Goal: Use online tool/utility: Utilize a website feature to perform a specific function

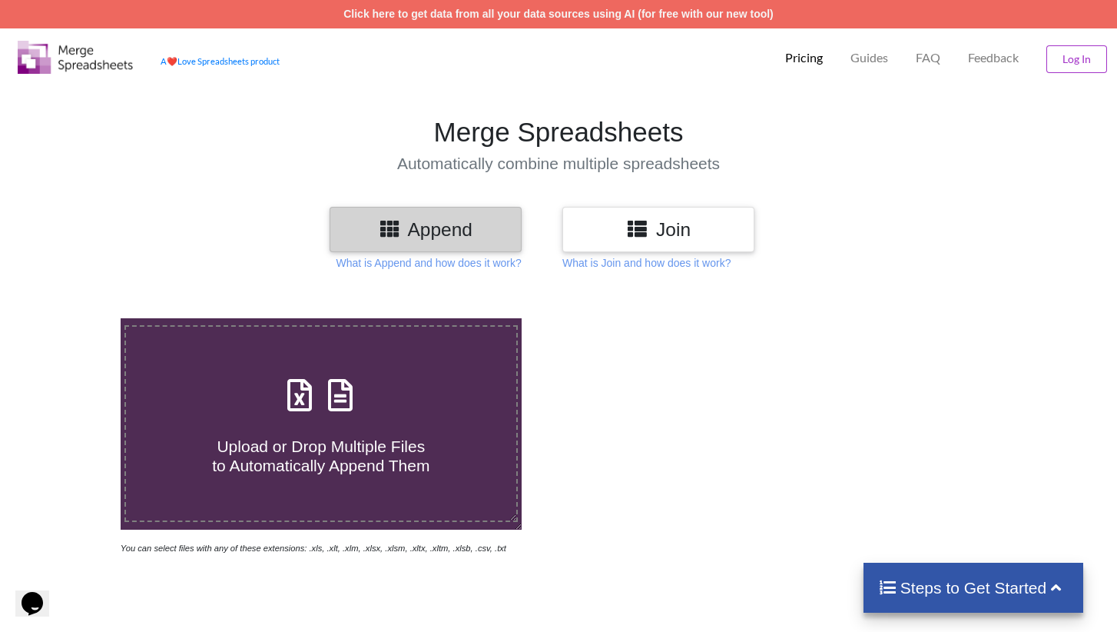
click at [702, 240] on h3 "Join" at bounding box center [658, 229] width 169 height 22
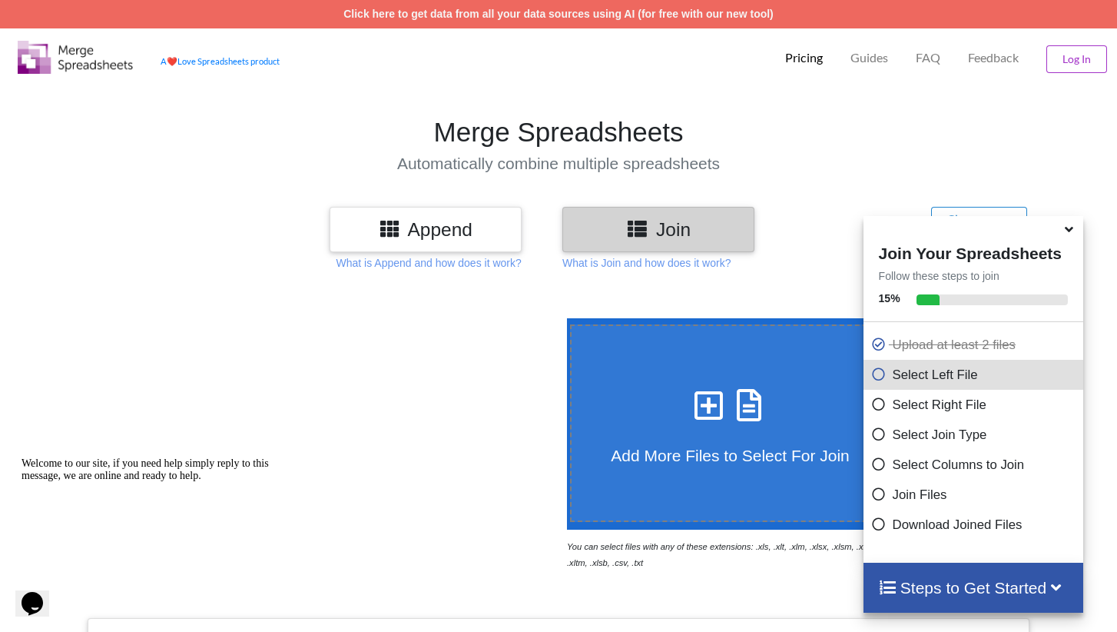
scroll to position [536, 0]
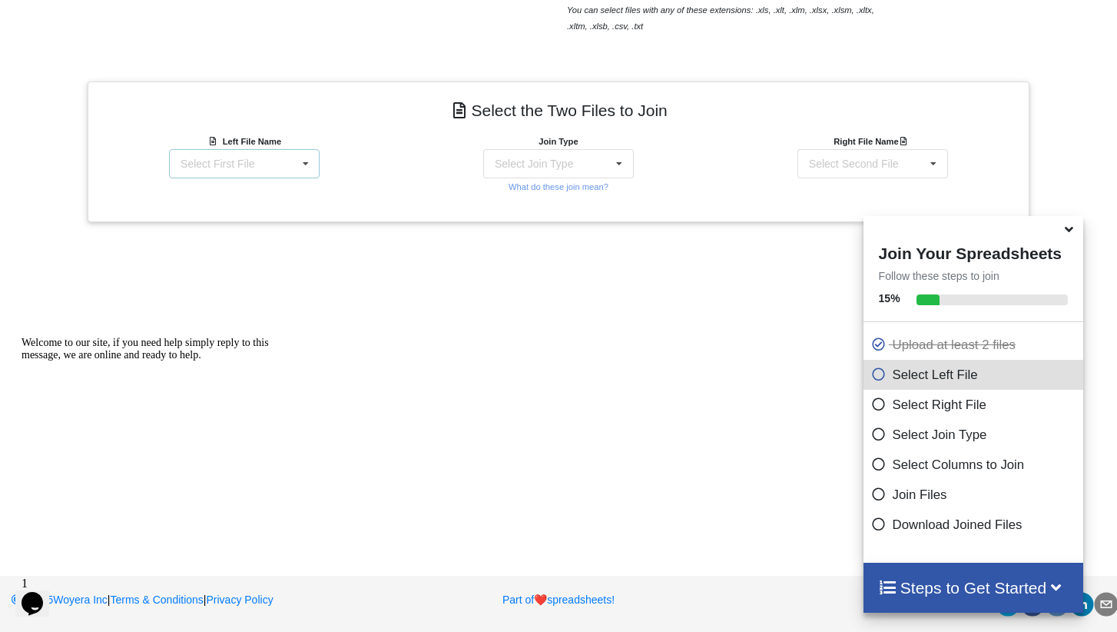
click at [290, 157] on div "Select First File matters [DATE] [DATE].csv Matter balance summary (09_15_2025)…" at bounding box center [244, 163] width 151 height 29
click at [251, 240] on span "Matter balance summary (09_15_2025).csv" at bounding box center [240, 247] width 118 height 23
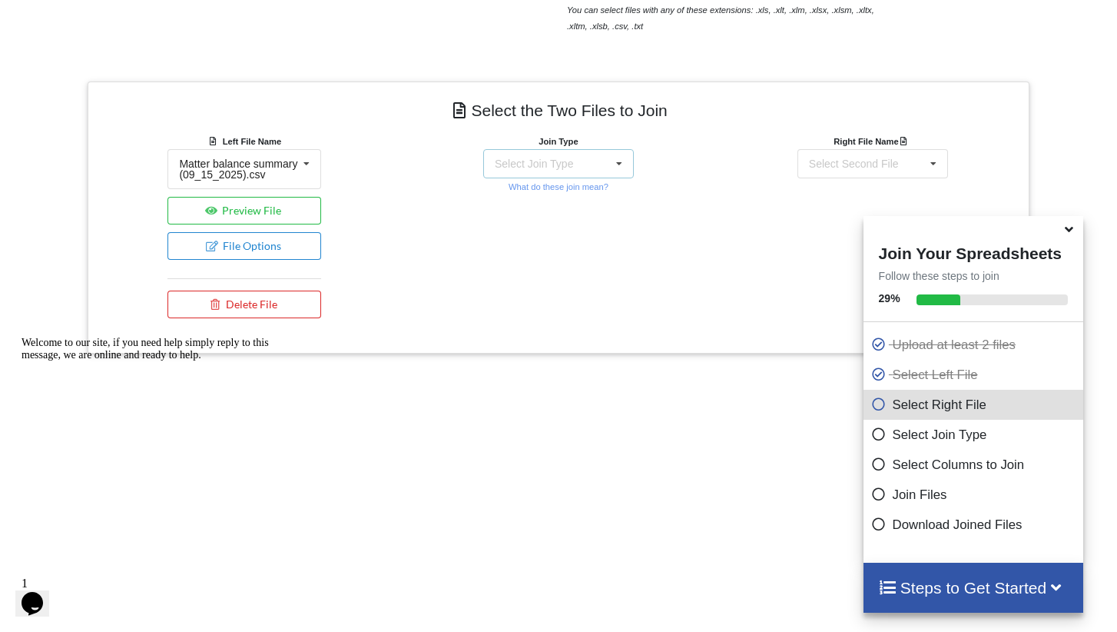
click at [577, 161] on div "Select Join Type INNER JOIN LEFT JOIN RIGHT JOIN FULL JOIN" at bounding box center [558, 163] width 151 height 29
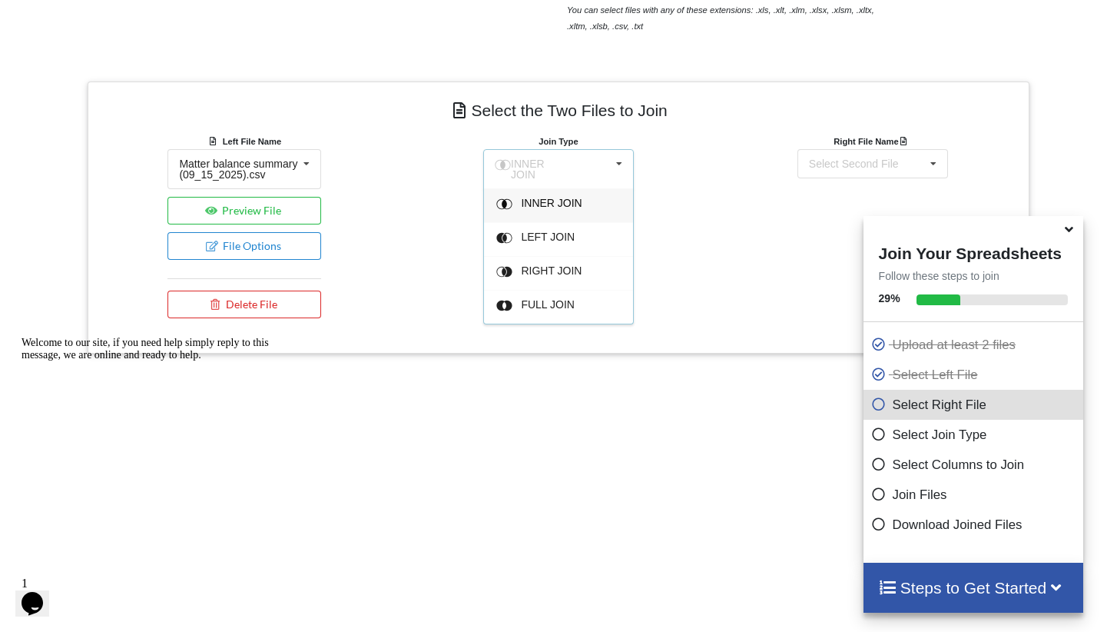
click at [562, 197] on span "INNER JOIN" at bounding box center [551, 203] width 61 height 12
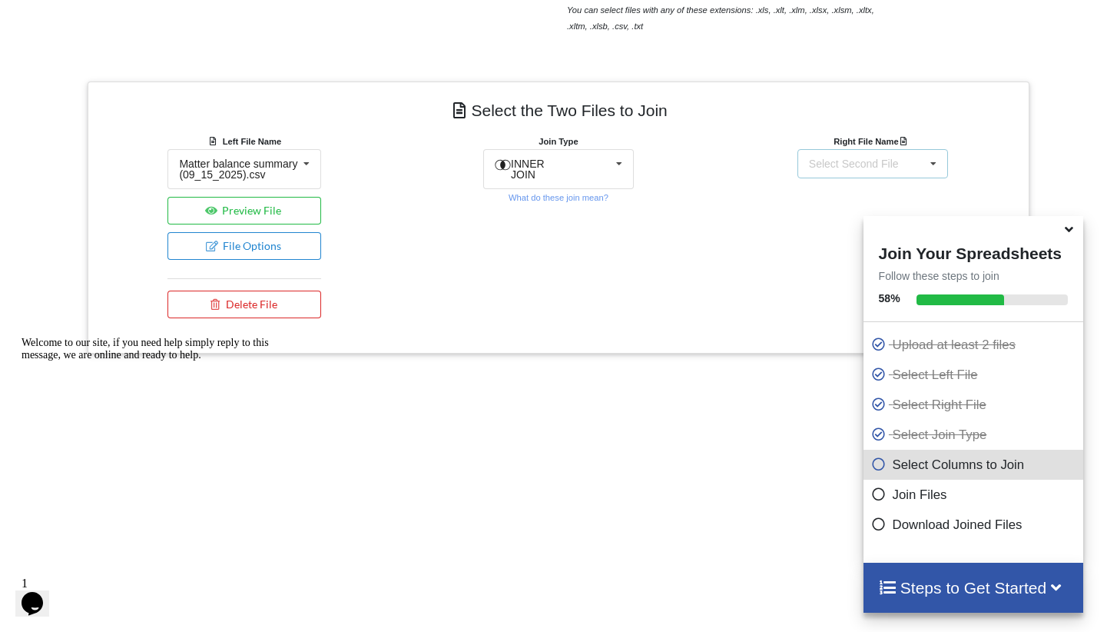
click at [874, 161] on div "Select Second File" at bounding box center [854, 163] width 90 height 11
click at [853, 199] on span "matters [DATE] [DATE].csv" at bounding box center [845, 208] width 73 height 23
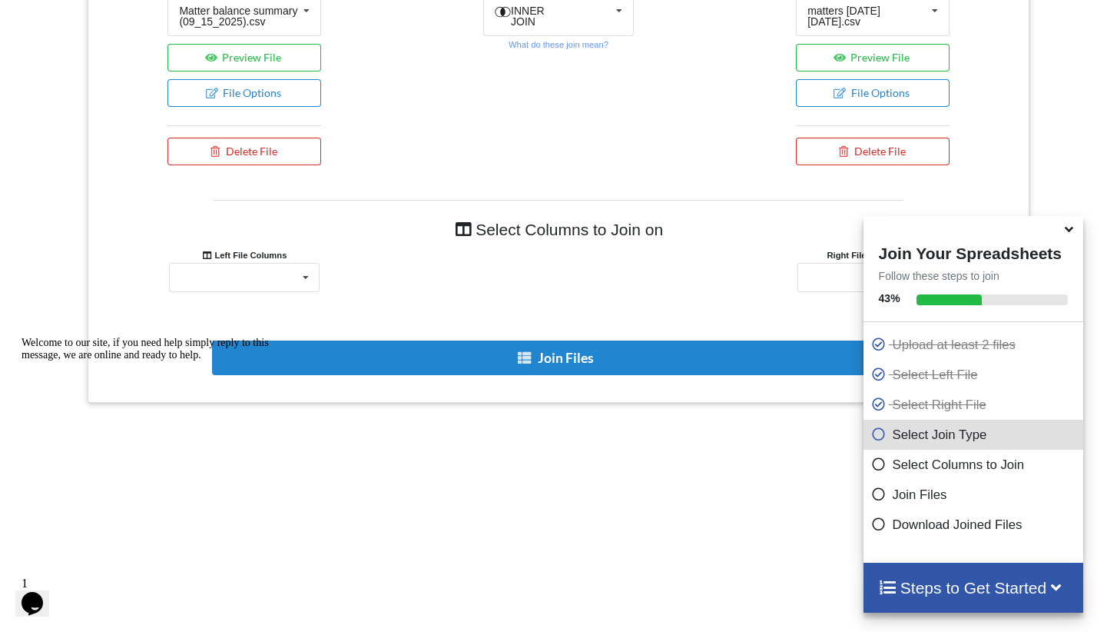
scroll to position [703, 0]
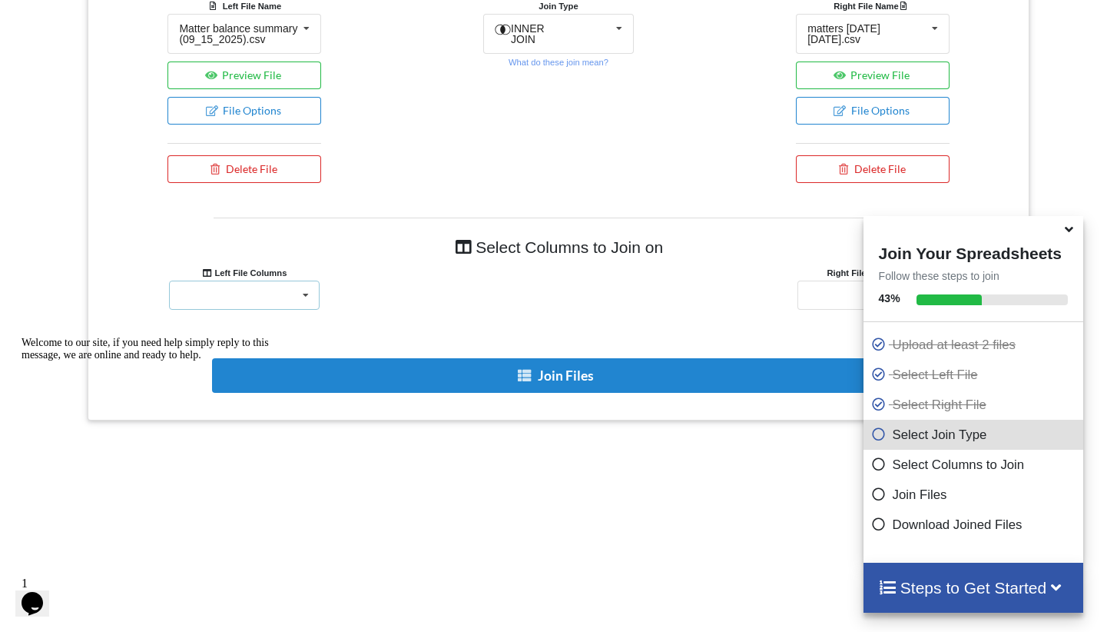
click at [258, 305] on div "Responsible Attorney Client Accounts Receivable Time In Progress Expense In Pro…" at bounding box center [244, 294] width 151 height 29
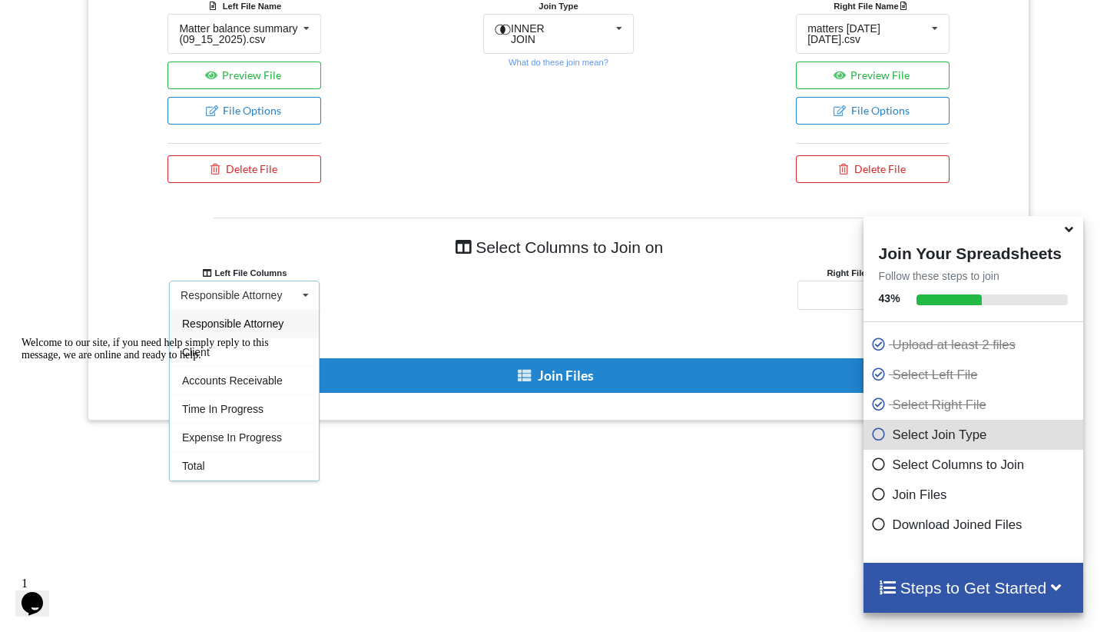
click at [220, 361] on div "Welcome to our site, if you need help simply reply to this message, we are onli…" at bounding box center [160, 349] width 277 height 25
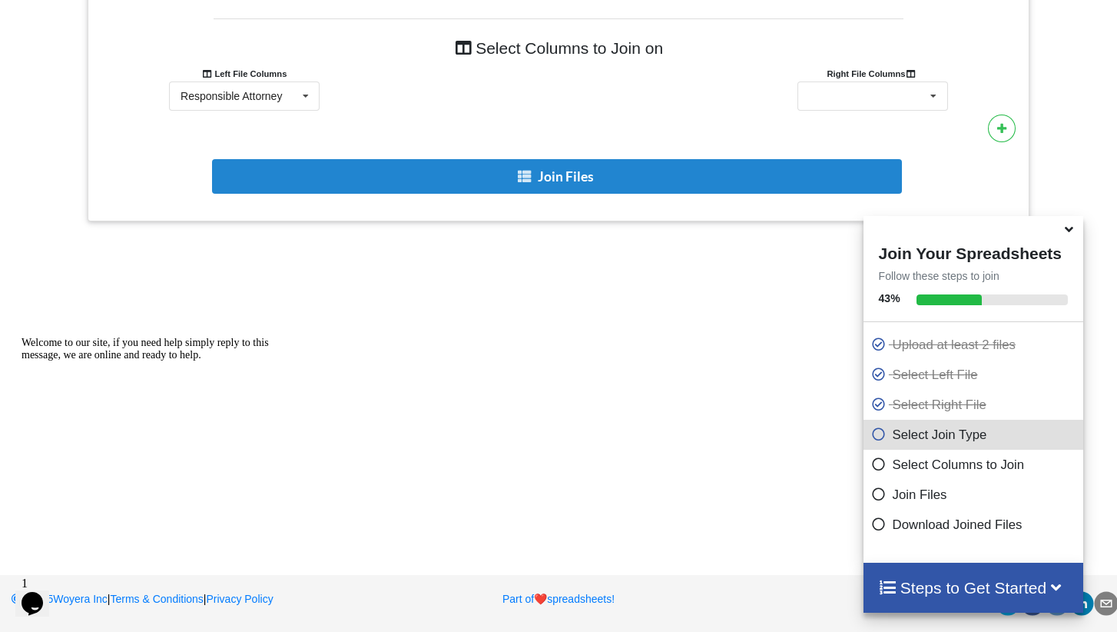
scroll to position [911, 0]
click at [1073, 231] on icon at bounding box center [1069, 227] width 16 height 14
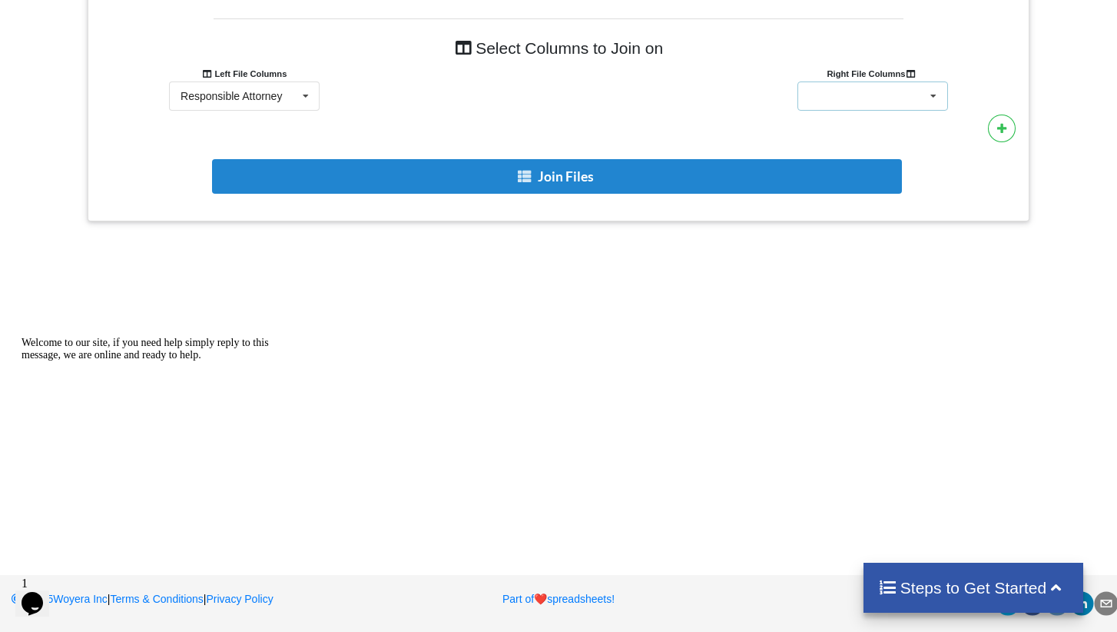
click at [883, 91] on div "Client Name Client Location Minimum Threshold Refill Request Due Hold/Lock No R…" at bounding box center [873, 95] width 151 height 29
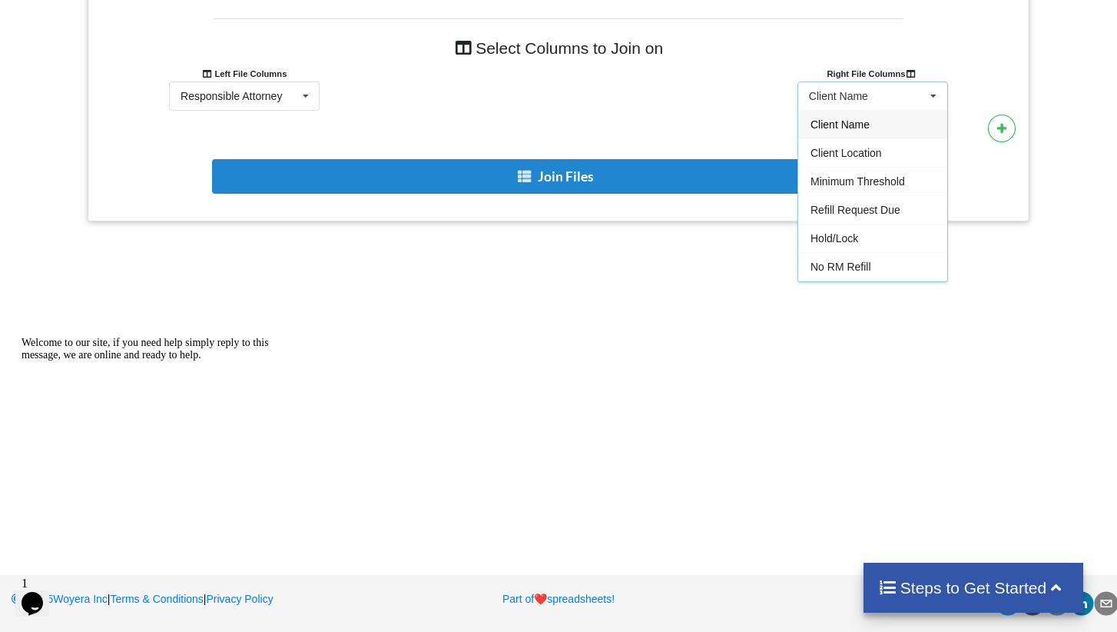
click at [869, 138] on div "Client Name" at bounding box center [872, 124] width 149 height 28
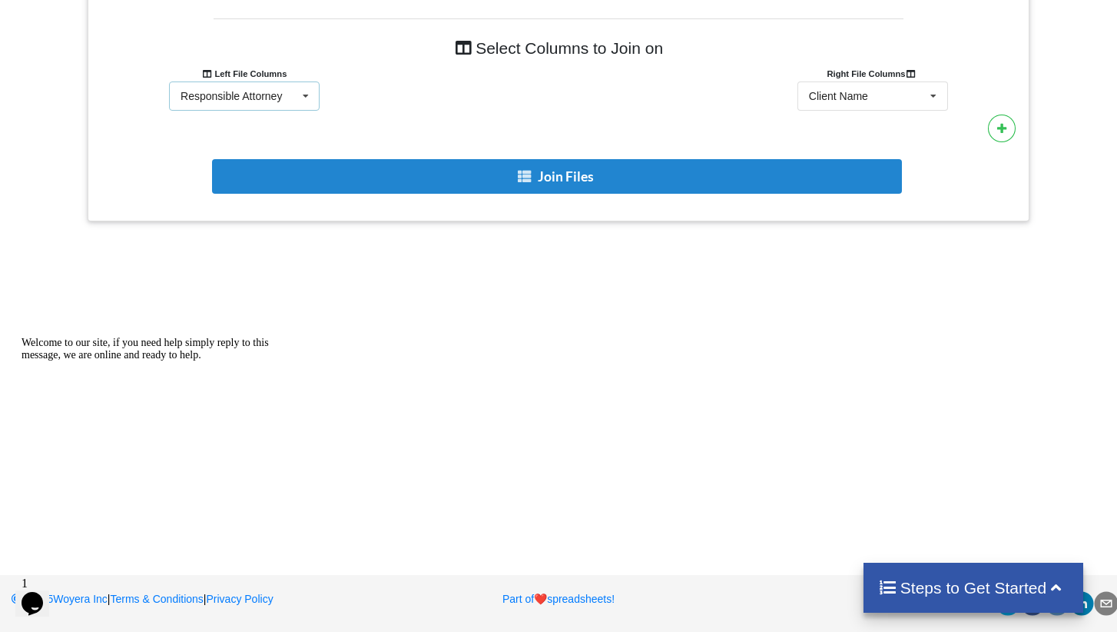
click at [273, 92] on div "Responsible Attorney" at bounding box center [231, 96] width 101 height 11
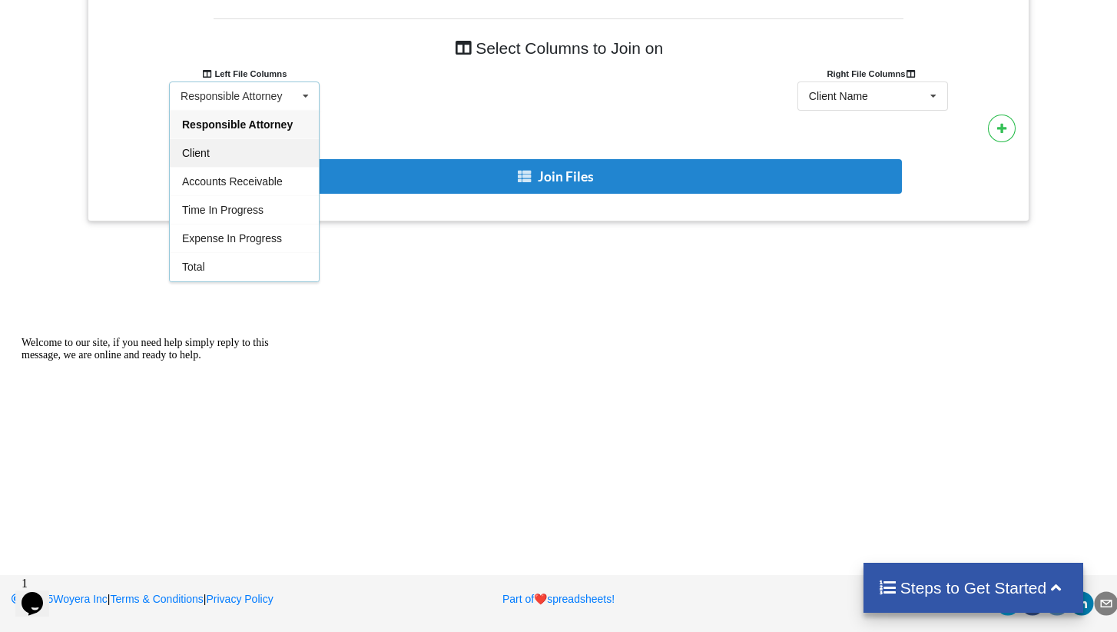
click at [224, 154] on div "Client" at bounding box center [244, 152] width 149 height 28
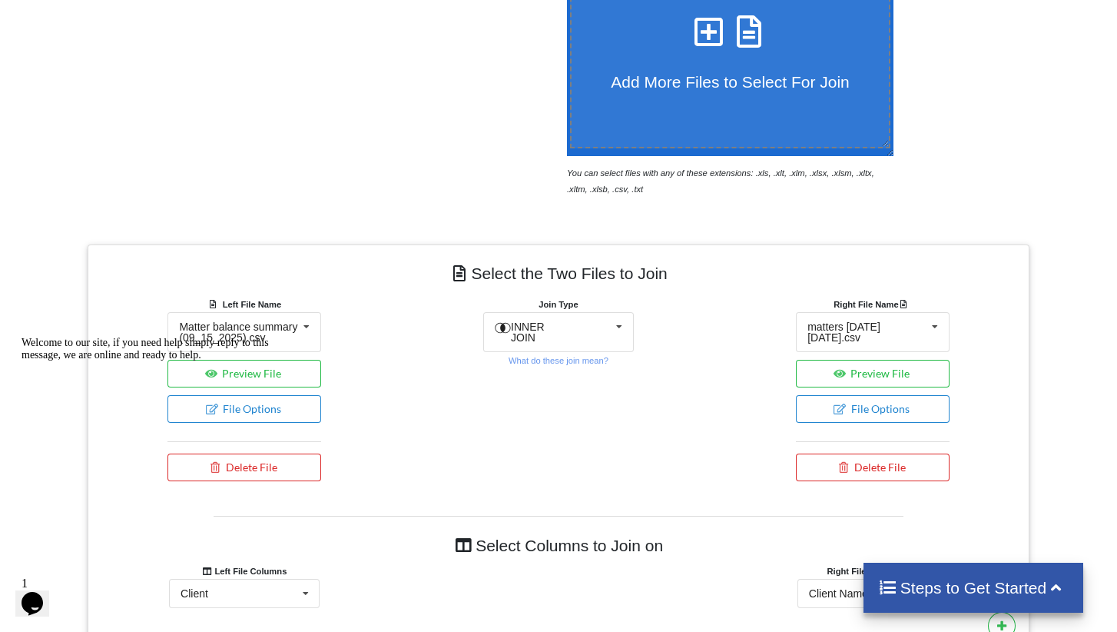
scroll to position [830, 0]
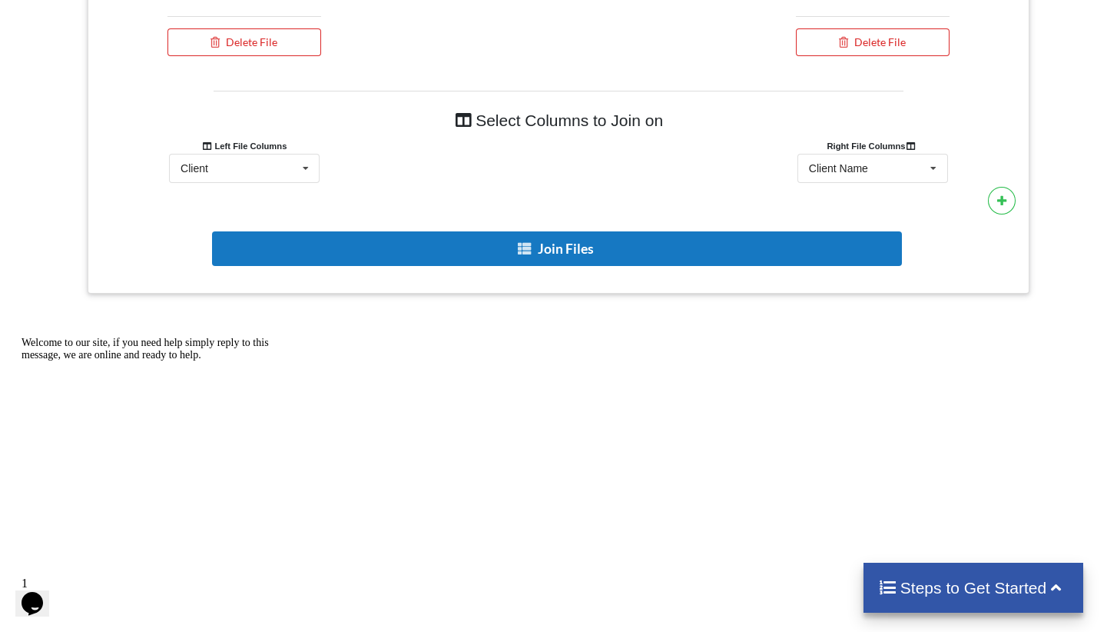
click at [591, 259] on button "Join Files" at bounding box center [556, 248] width 689 height 35
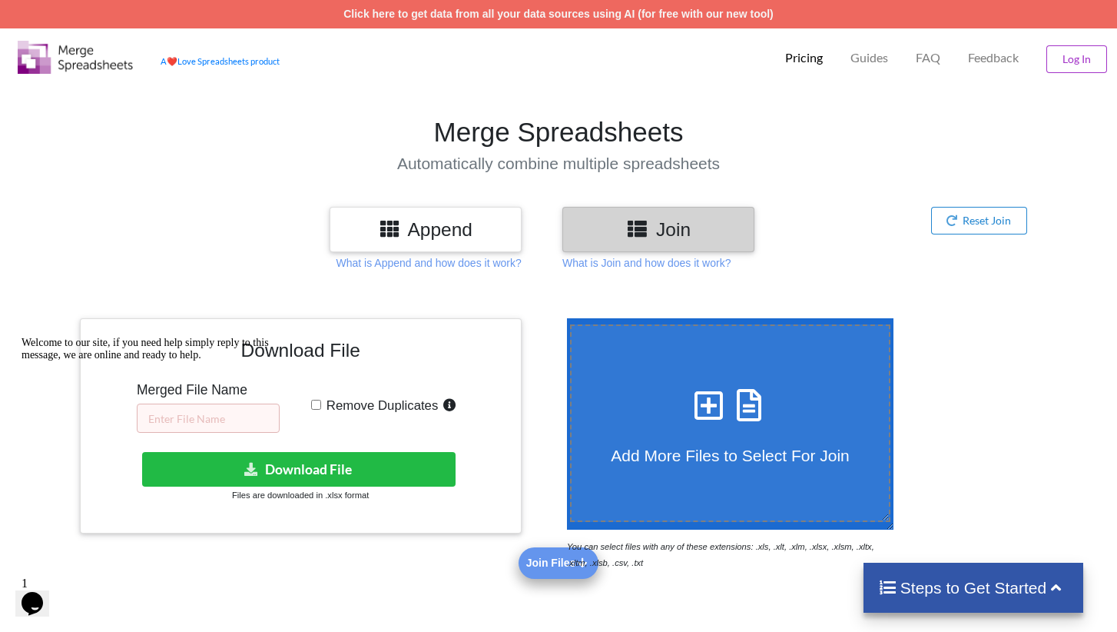
scroll to position [0, 0]
click at [244, 361] on div "Welcome to our site, if you need help simply reply to this message, we are onli…" at bounding box center [160, 349] width 277 height 25
click at [22, 337] on icon "Chat attention grabber" at bounding box center [22, 337] width 0 height 0
click at [212, 419] on input "text" at bounding box center [208, 417] width 143 height 29
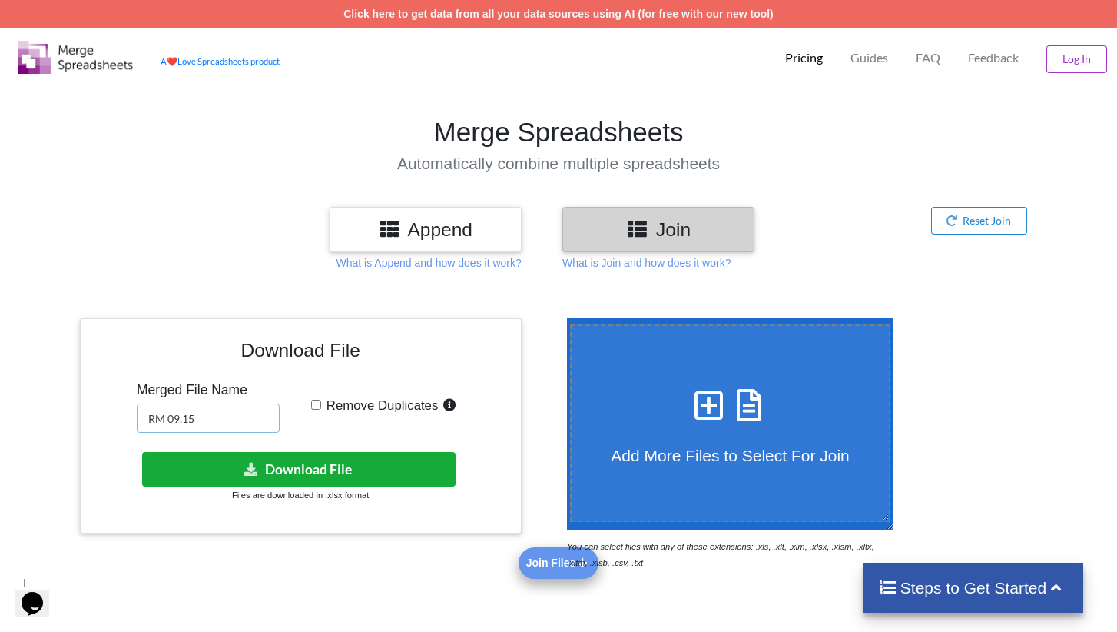
type input "RM 09.15"
click at [328, 477] on button "Download File" at bounding box center [299, 469] width 314 height 35
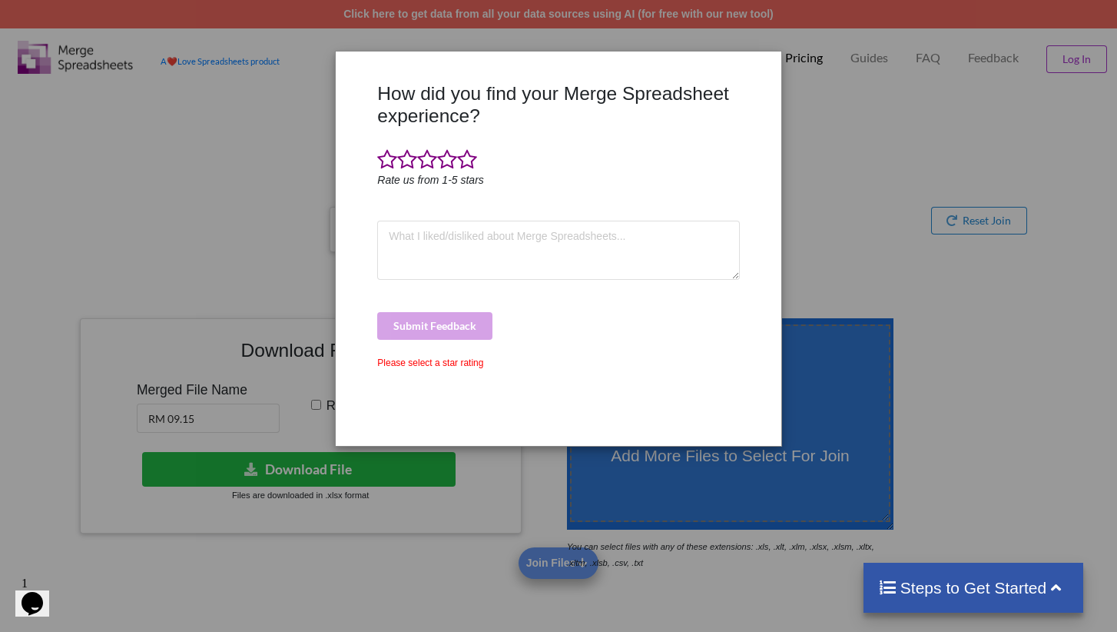
click at [838, 237] on div "How did you find your Merge Spreadsheet experience? Rate us from 1-5 stars Subm…" at bounding box center [558, 316] width 1117 height 632
